Goal: Information Seeking & Learning: Learn about a topic

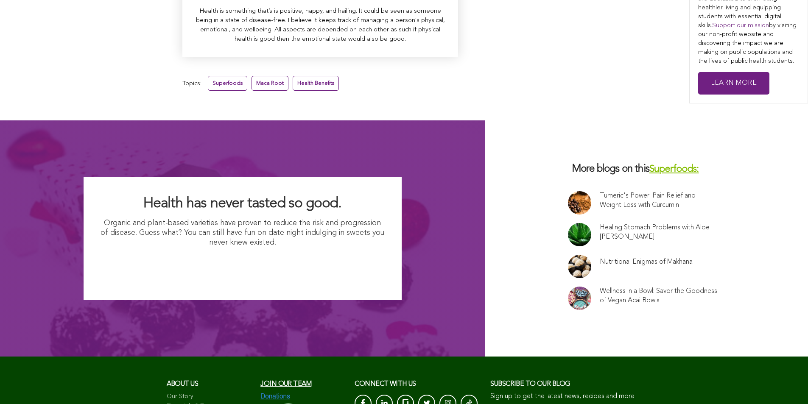
scroll to position [5426, 0]
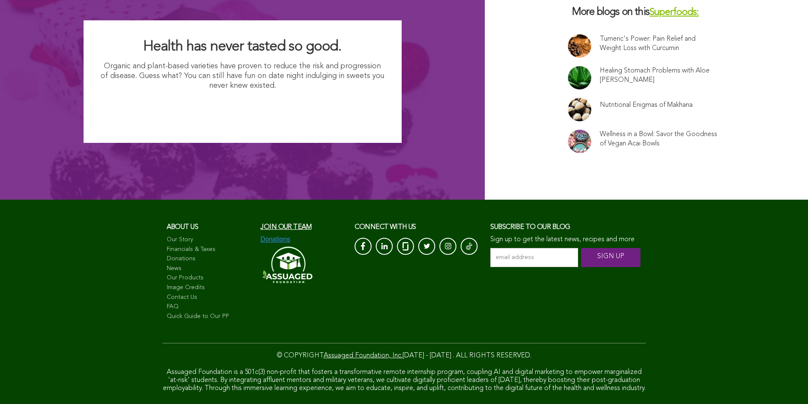
click at [167, 265] on link "News" at bounding box center [210, 269] width 86 height 8
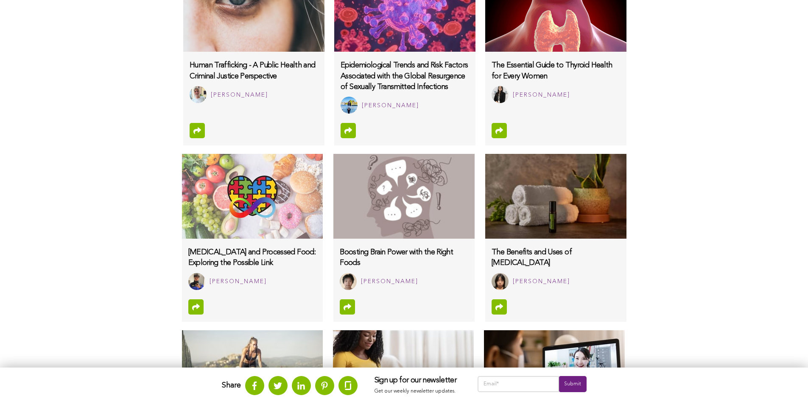
scroll to position [727, 0]
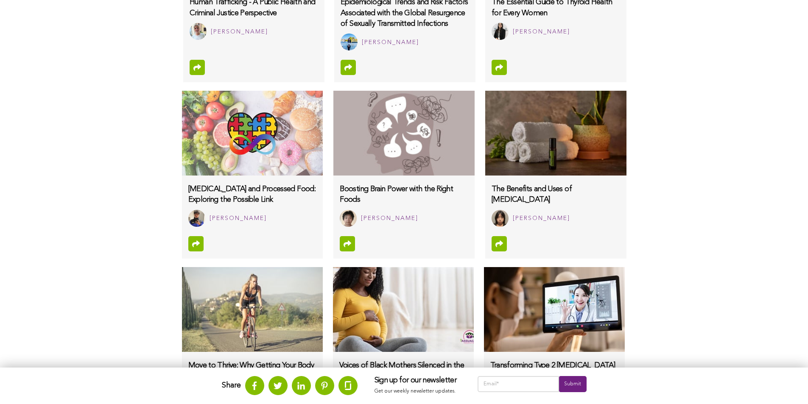
click at [222, 376] on ul "Share" at bounding box center [290, 385] width 136 height 19
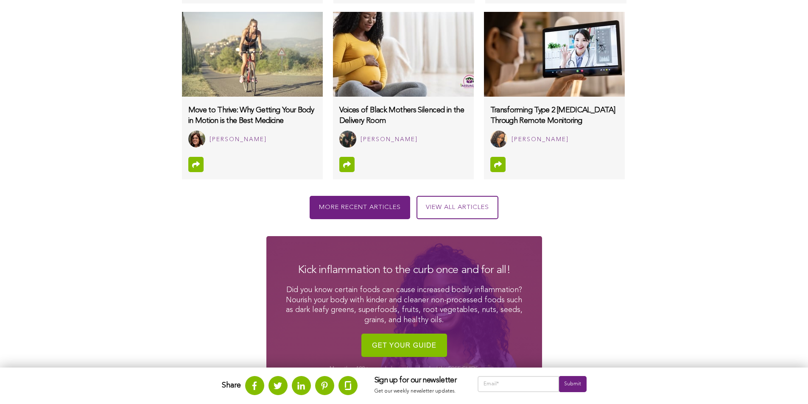
scroll to position [762, 0]
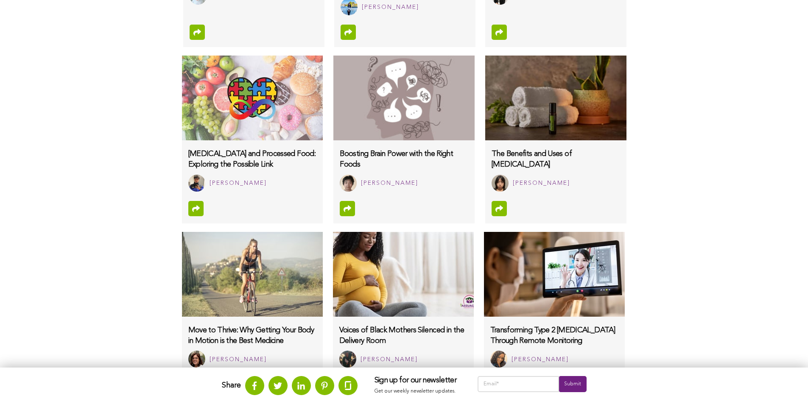
click at [333, 83] on img at bounding box center [403, 98] width 141 height 85
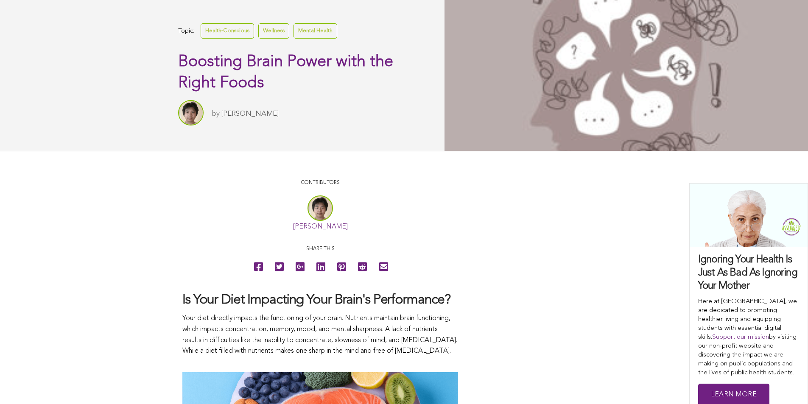
scroll to position [253, 0]
